Goal: Task Accomplishment & Management: Manage account settings

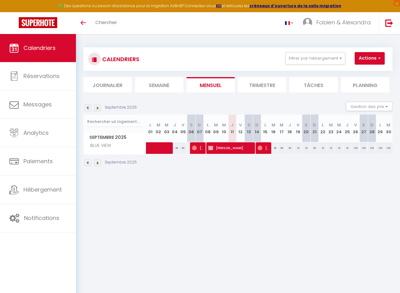
scroll to position [32, 0]
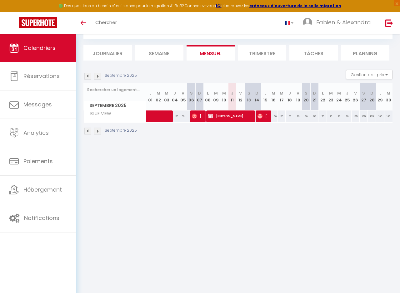
click at [87, 131] on img at bounding box center [87, 131] width 7 height 7
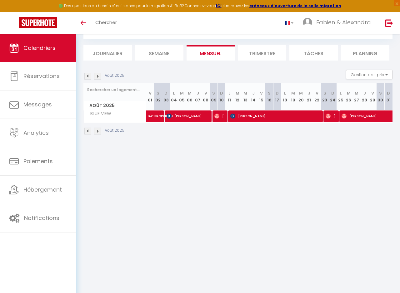
click at [87, 131] on img at bounding box center [87, 131] width 7 height 7
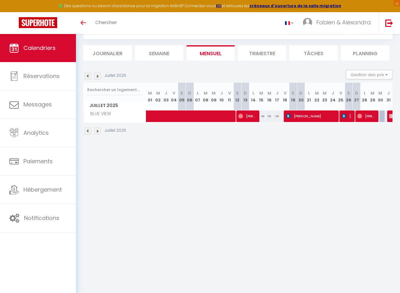
click at [87, 131] on img at bounding box center [87, 131] width 7 height 7
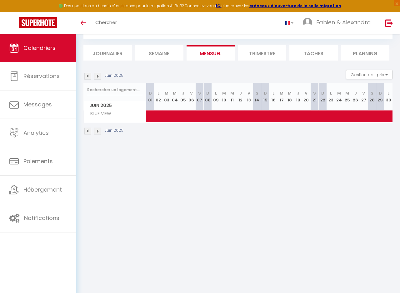
click at [87, 131] on img at bounding box center [87, 131] width 7 height 7
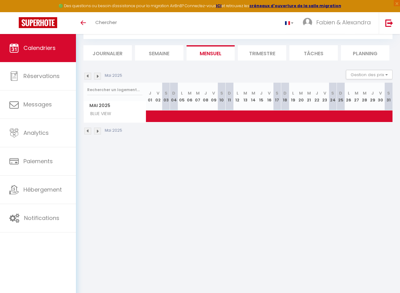
click at [99, 131] on img at bounding box center [97, 131] width 7 height 7
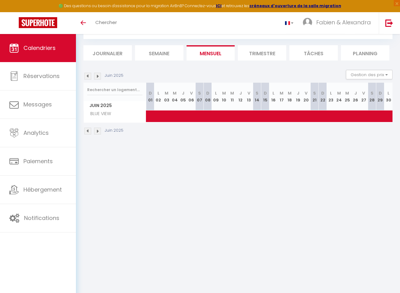
click at [98, 131] on img at bounding box center [97, 131] width 7 height 7
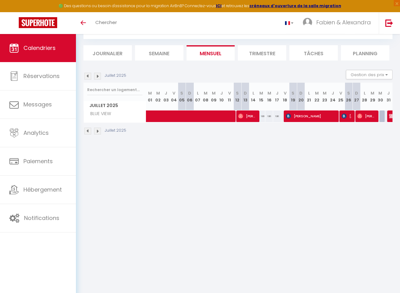
click at [96, 131] on img at bounding box center [97, 131] width 7 height 7
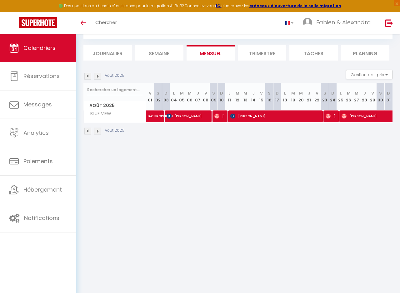
click at [331, 116] on span "[PERSON_NAME]" at bounding box center [330, 116] width 10 height 12
select select "OK"
select select "0"
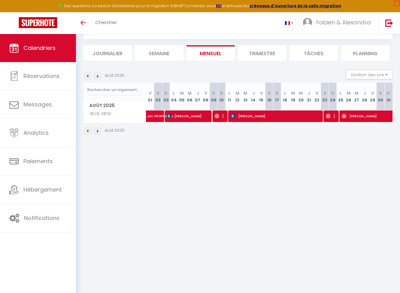
select select "1"
select select
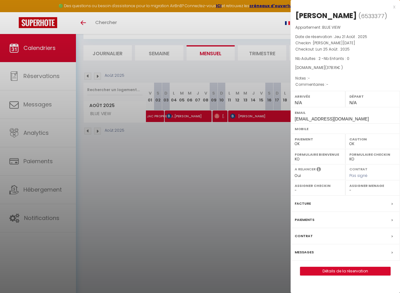
select select "45904"
click at [311, 204] on div "Facture" at bounding box center [344, 204] width 109 height 16
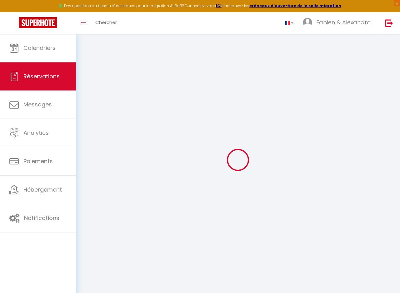
select select "cleaning"
select select "taxes"
select select
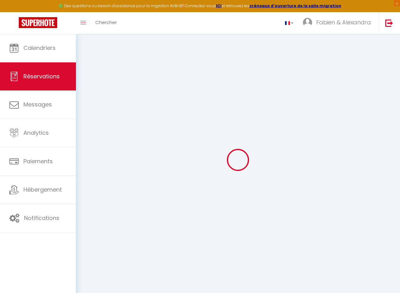
checkbox input "false"
select select
checkbox input "false"
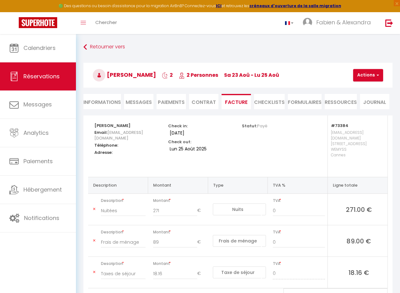
scroll to position [34, 0]
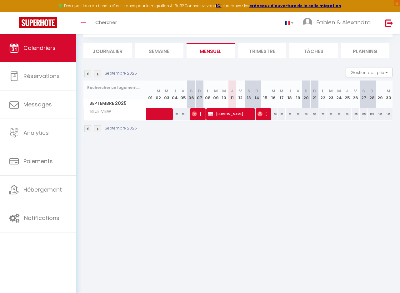
click at [87, 128] on img at bounding box center [87, 129] width 7 height 7
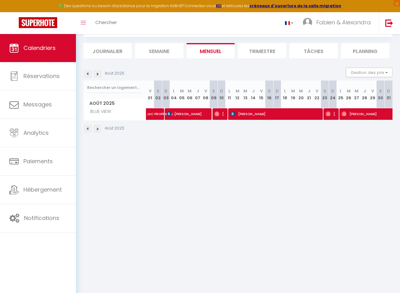
click at [96, 129] on img at bounding box center [97, 129] width 7 height 7
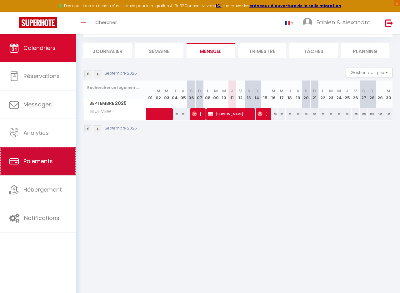
click at [39, 160] on span "Paiements" at bounding box center [37, 161] width 29 height 8
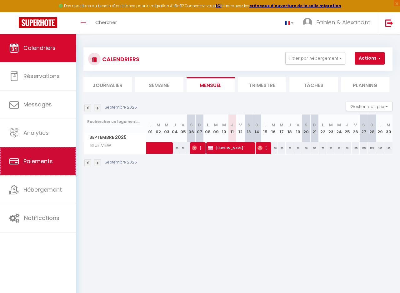
select select "2"
select select "0"
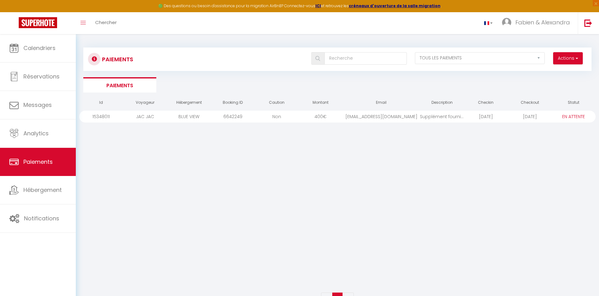
click at [396, 154] on div "Id Voyageur Hébergement Booking ID Caution Montant Email Description Checkin Ch…" at bounding box center [337, 193] width 517 height 194
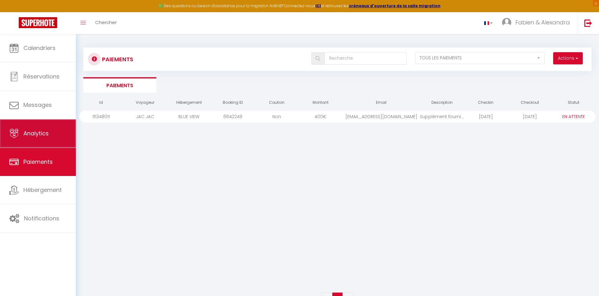
click at [43, 133] on span "Analytics" at bounding box center [35, 133] width 25 height 8
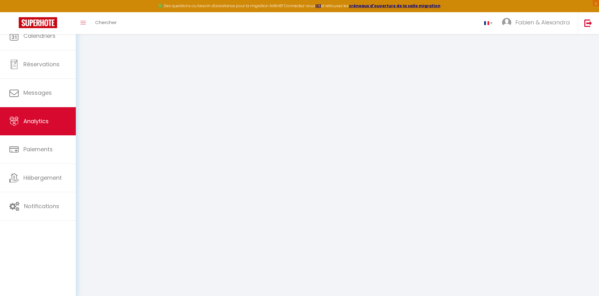
select select "2025"
select select "9"
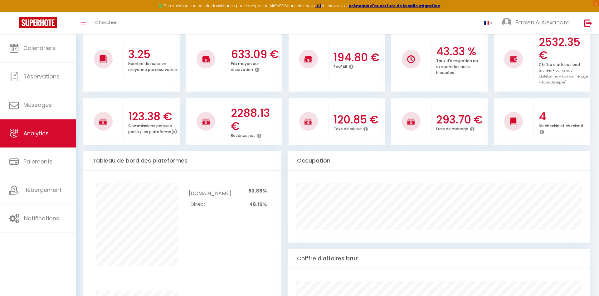
scroll to position [159, 0]
click at [366, 127] on icon at bounding box center [366, 129] width 4 height 5
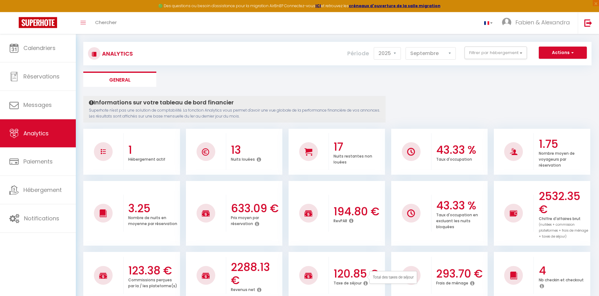
scroll to position [0, 0]
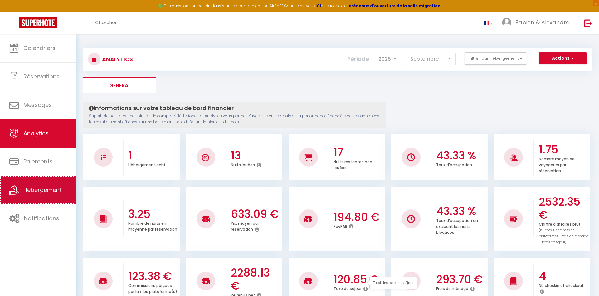
click at [51, 190] on span "Hébergement" at bounding box center [42, 190] width 38 height 8
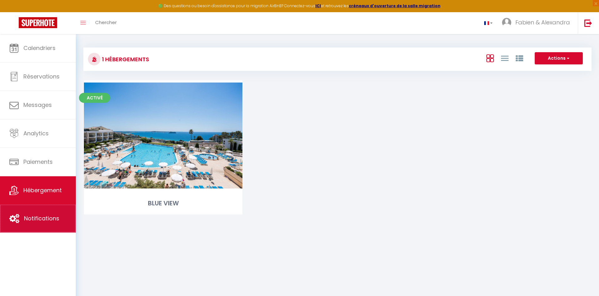
click at [42, 218] on span "Notifications" at bounding box center [41, 218] width 35 height 8
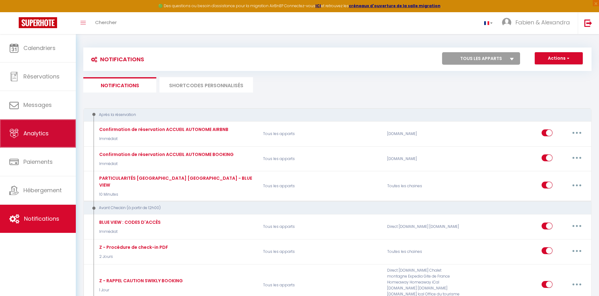
click at [49, 135] on link "Analytics" at bounding box center [38, 133] width 76 height 28
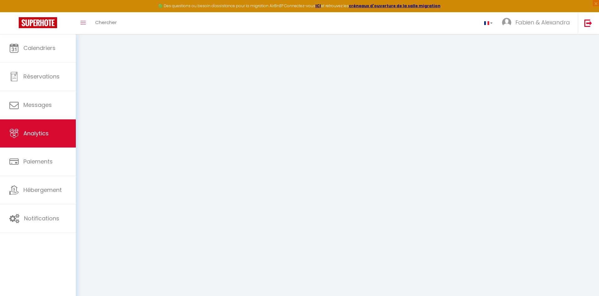
select select "2025"
select select "9"
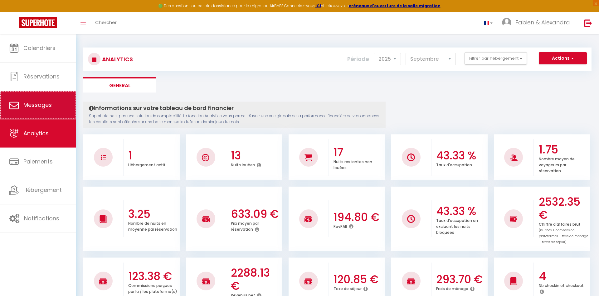
click at [53, 104] on link "Messages" at bounding box center [38, 105] width 76 height 28
select select "message"
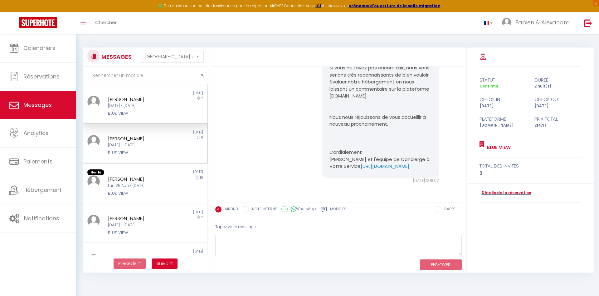
scroll to position [6705, 0]
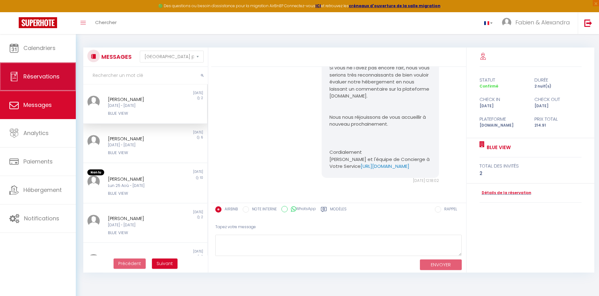
click at [56, 80] on span "Réservations" at bounding box center [41, 76] width 36 height 8
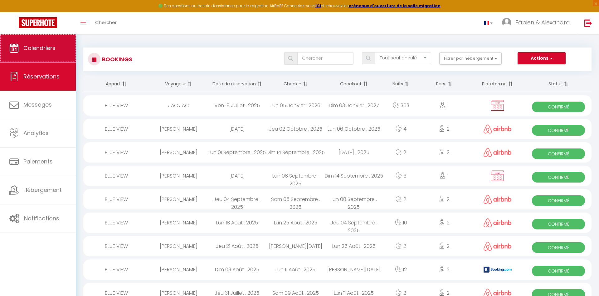
click at [52, 48] on span "Calendriers" at bounding box center [39, 48] width 32 height 8
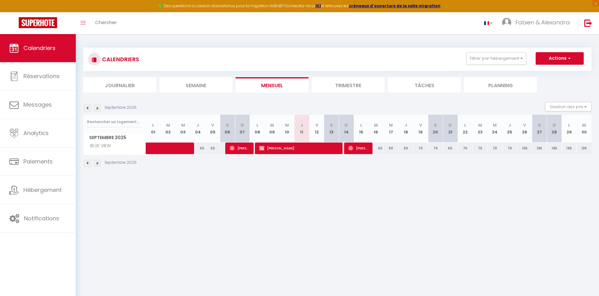
click at [298, 165] on div "Septembre 2025" at bounding box center [337, 164] width 509 height 18
